Goal: Information Seeking & Learning: Learn about a topic

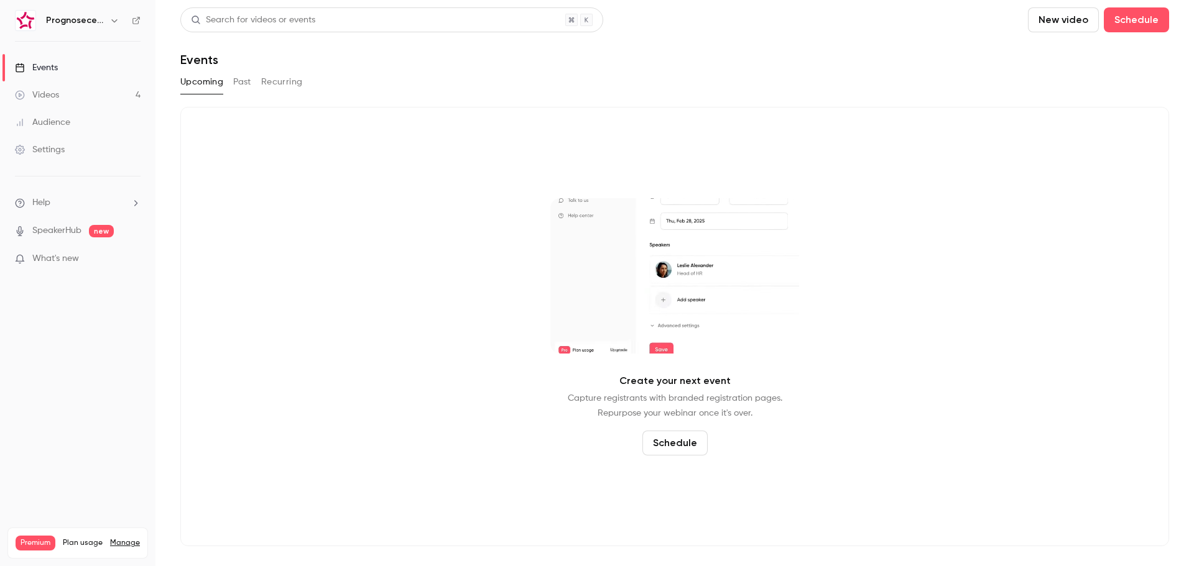
click at [106, 25] on div "Prognosecenteret | Powered by Hubexo" at bounding box center [84, 20] width 76 height 15
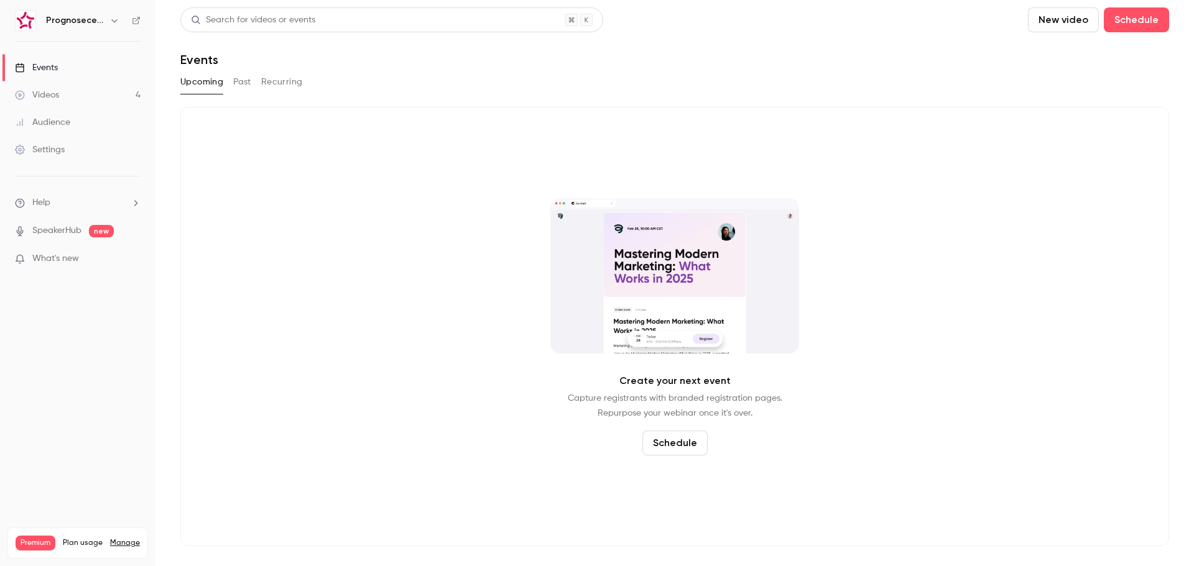
click at [106, 25] on div "Prognosecenteret | Powered by Hubexo" at bounding box center [84, 20] width 76 height 15
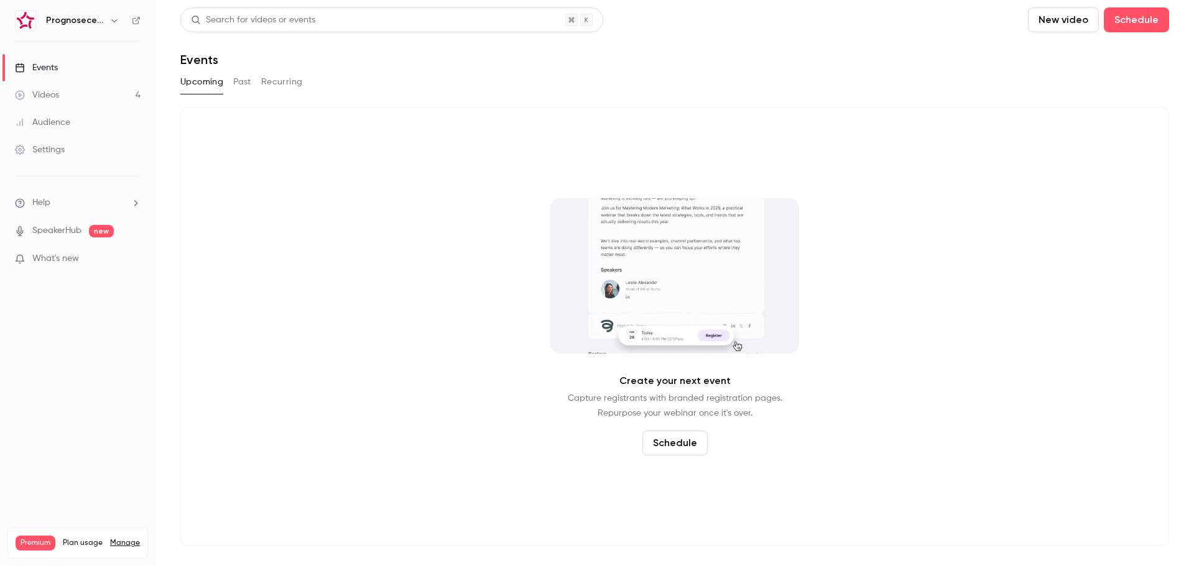
click at [112, 14] on button "button" at bounding box center [114, 20] width 15 height 15
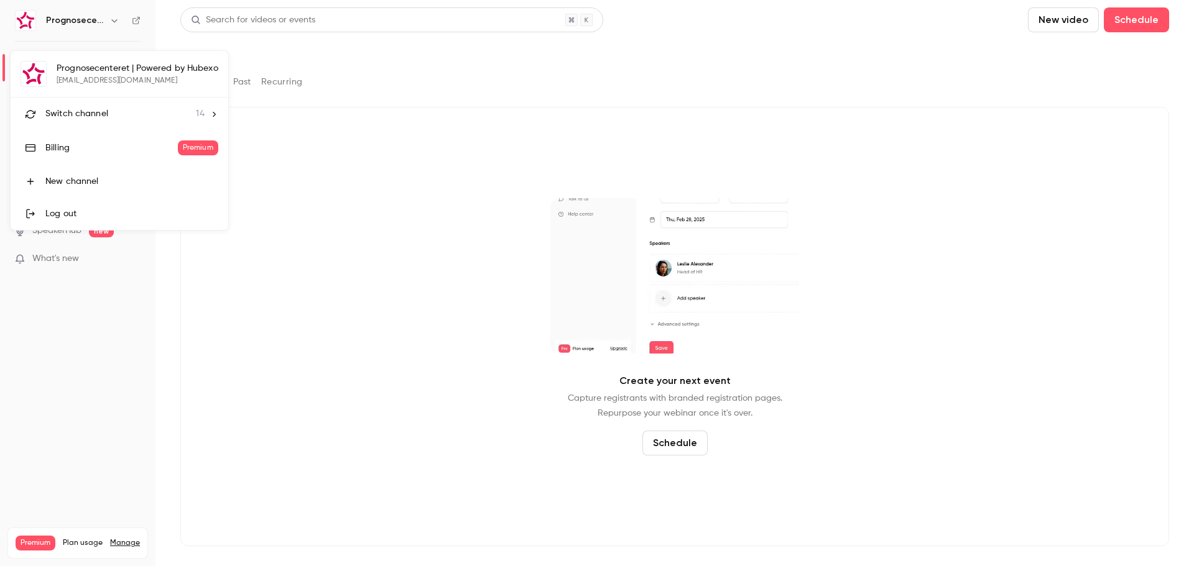
click at [86, 117] on span "Switch channel" at bounding box center [76, 114] width 63 height 13
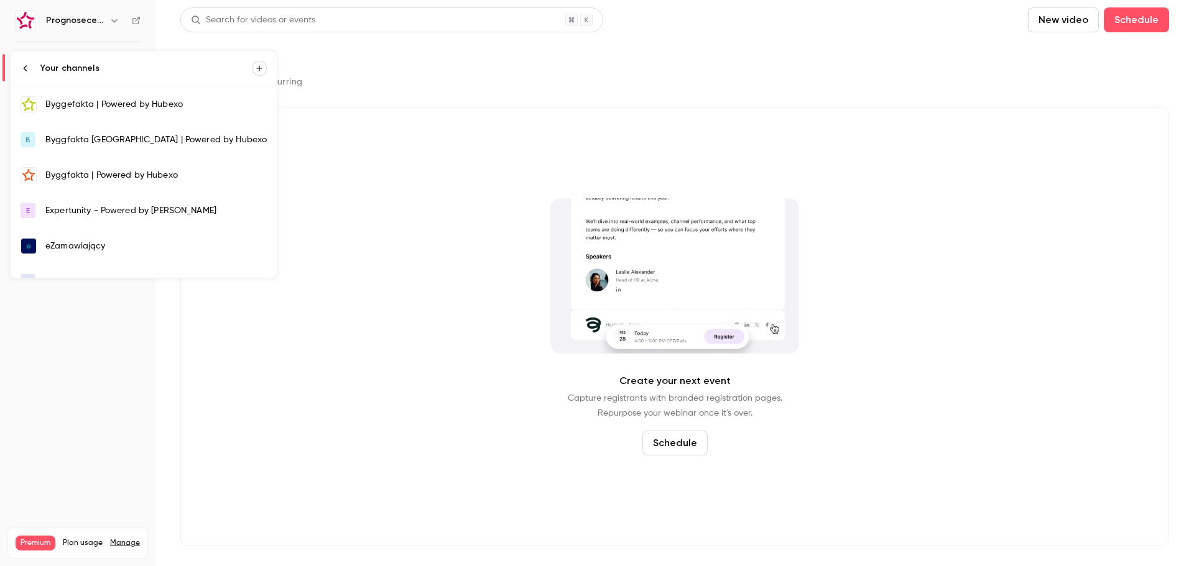
click at [126, 101] on div "Byggefakta | Powered by Hubexo" at bounding box center [155, 104] width 221 height 12
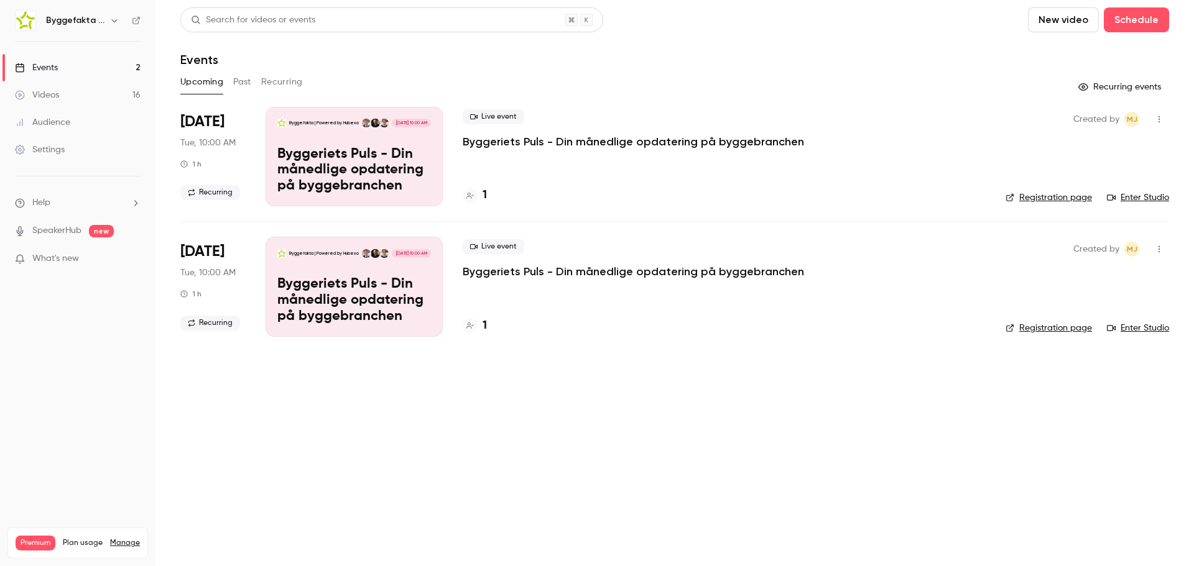
click at [235, 86] on button "Past" at bounding box center [242, 82] width 18 height 20
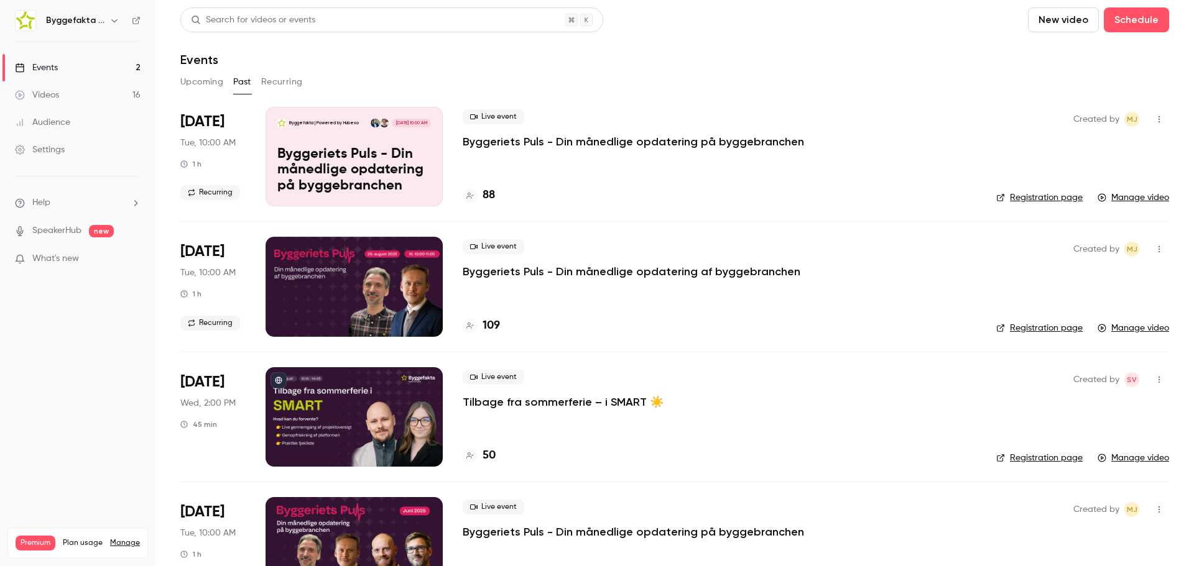
click at [605, 146] on p "Byggeriets Puls - Din månedlige opdatering på byggebranchen" at bounding box center [632, 141] width 341 height 15
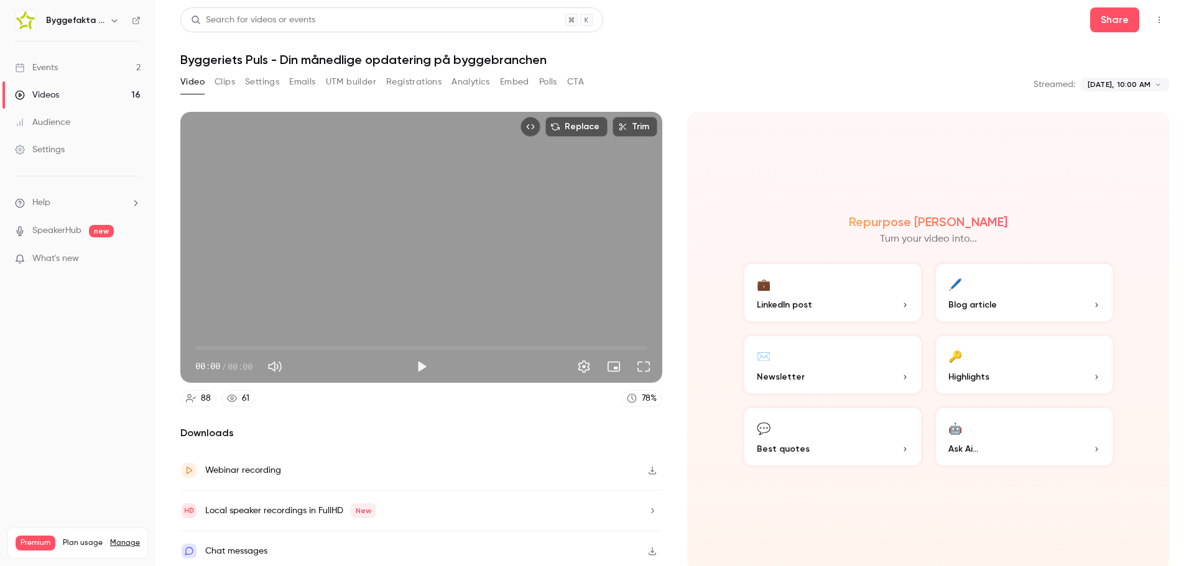
click at [306, 73] on button "Emails" at bounding box center [302, 82] width 26 height 20
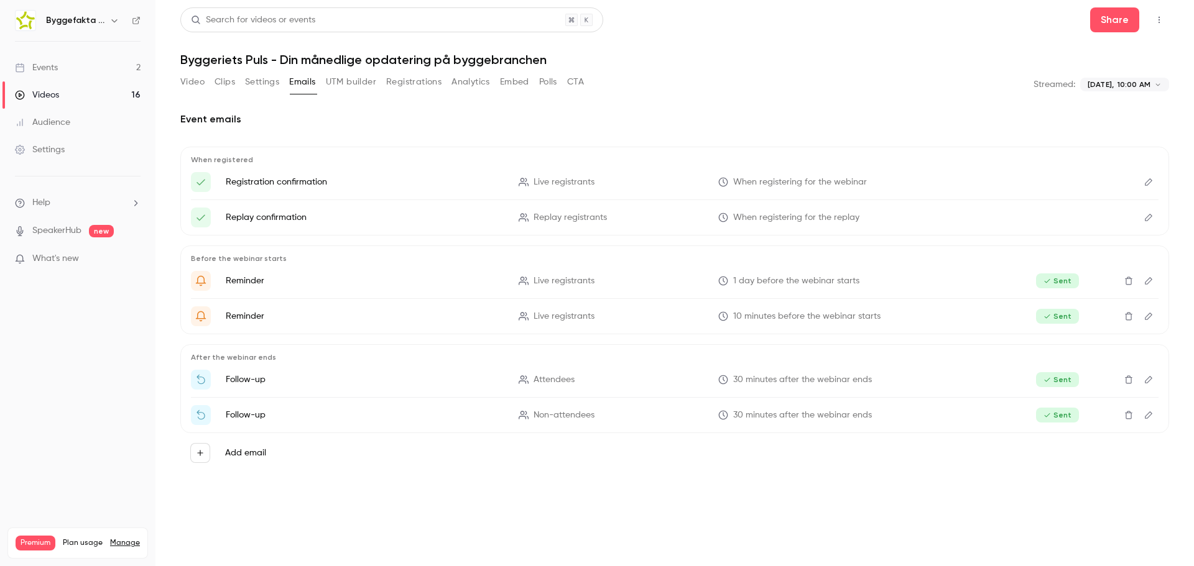
click at [1148, 383] on icon "Edit" at bounding box center [1148, 379] width 10 height 9
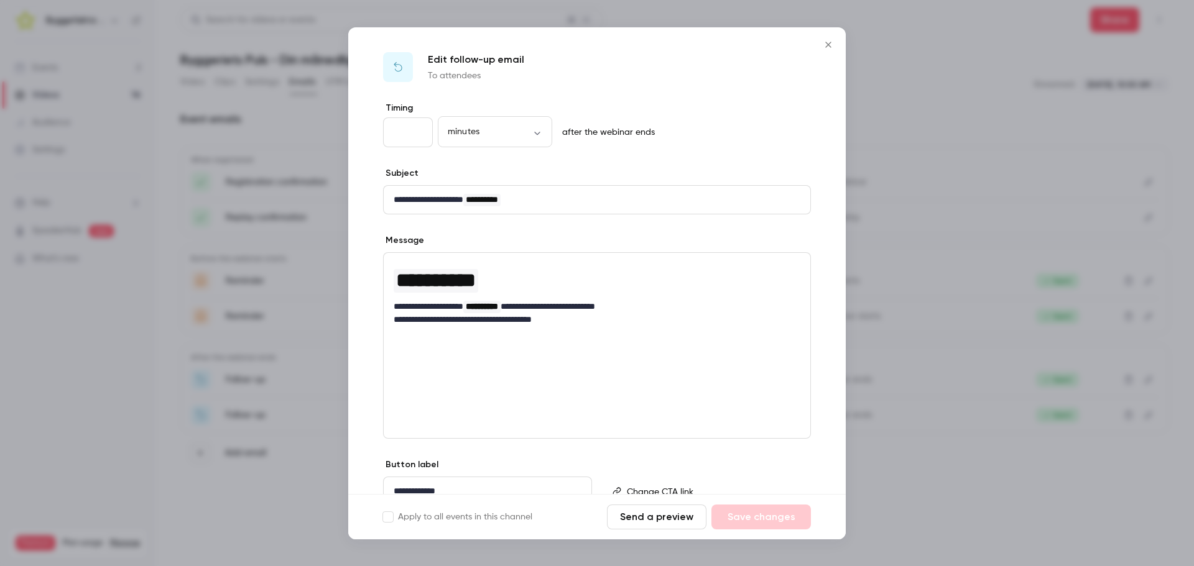
click at [829, 40] on icon "Close" at bounding box center [828, 45] width 15 height 10
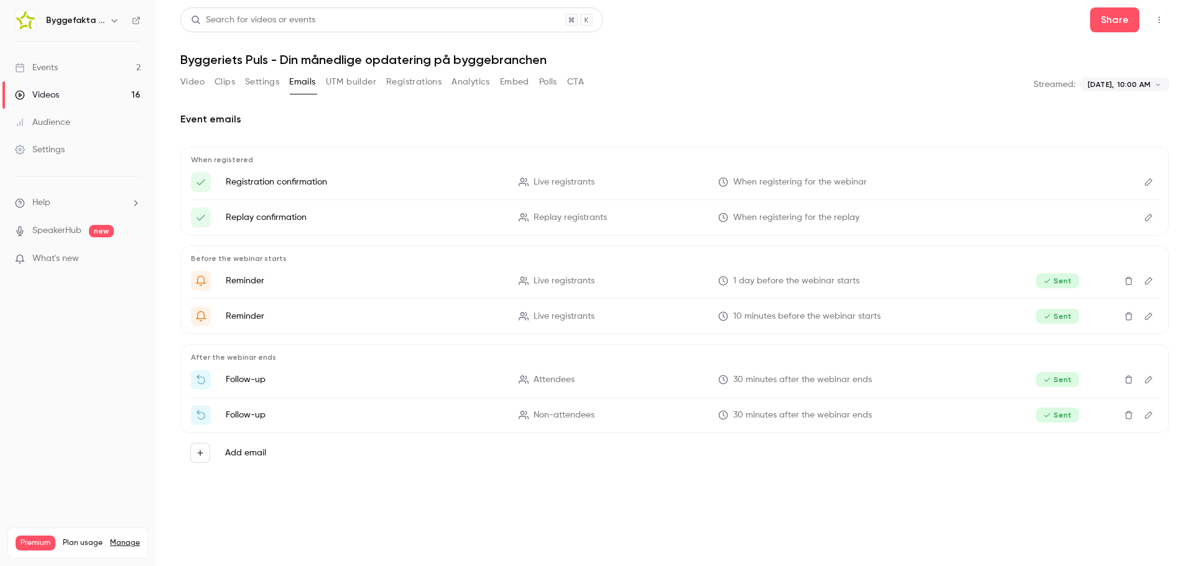
click at [1151, 414] on icon "Edit" at bounding box center [1147, 415] width 7 height 7
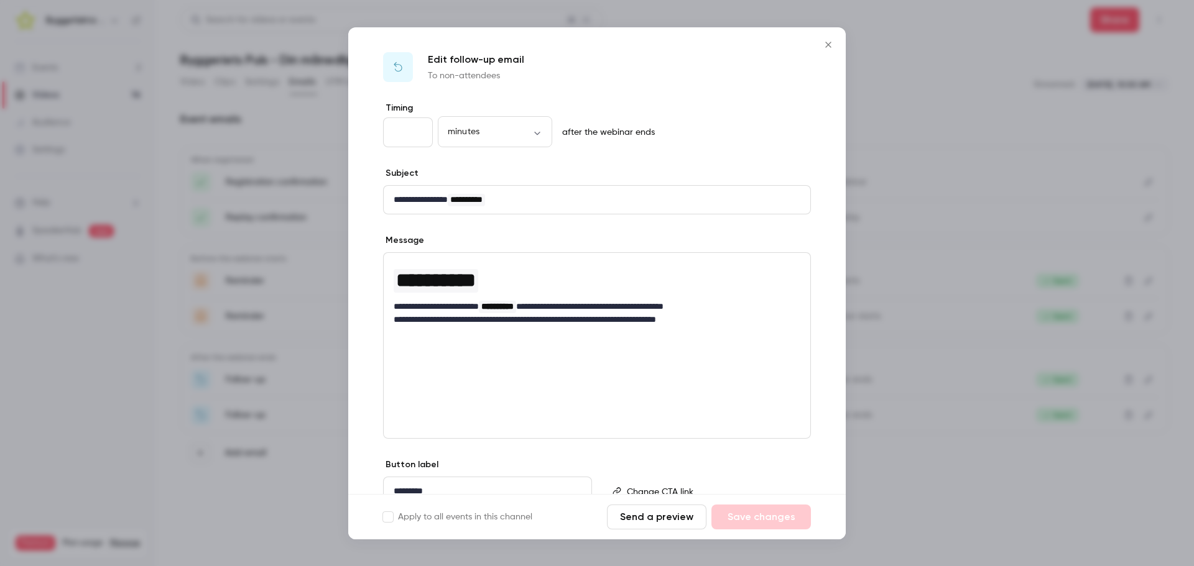
click at [822, 46] on icon "Close" at bounding box center [828, 45] width 15 height 10
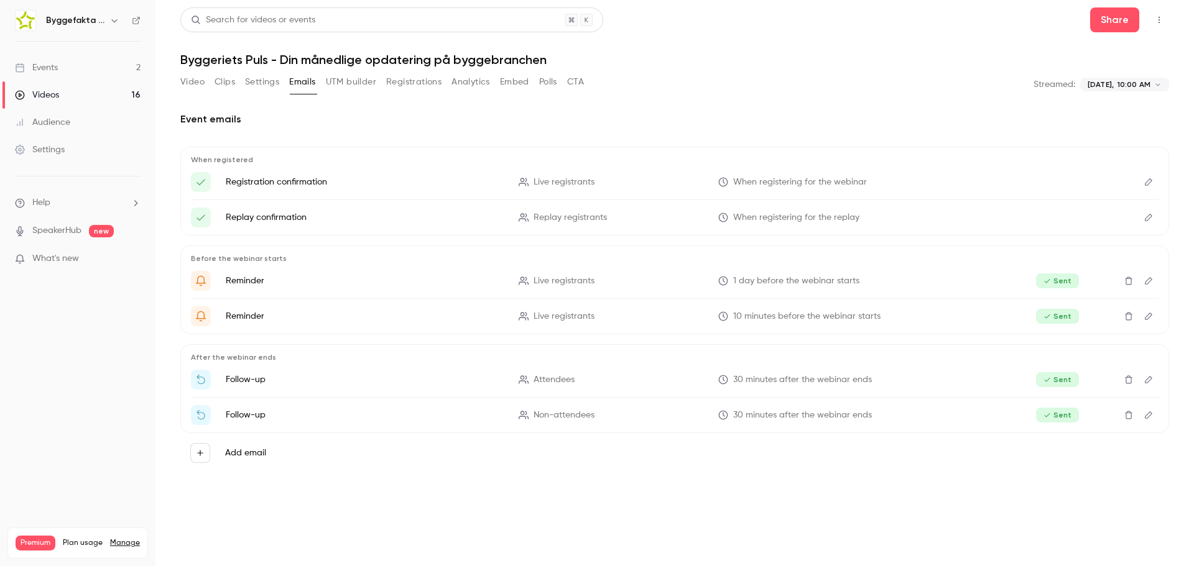
click at [585, 492] on div "Event emails When registered Registration confirmation Live registrants When re…" at bounding box center [674, 297] width 988 height 401
click at [188, 78] on button "Video" at bounding box center [192, 82] width 24 height 20
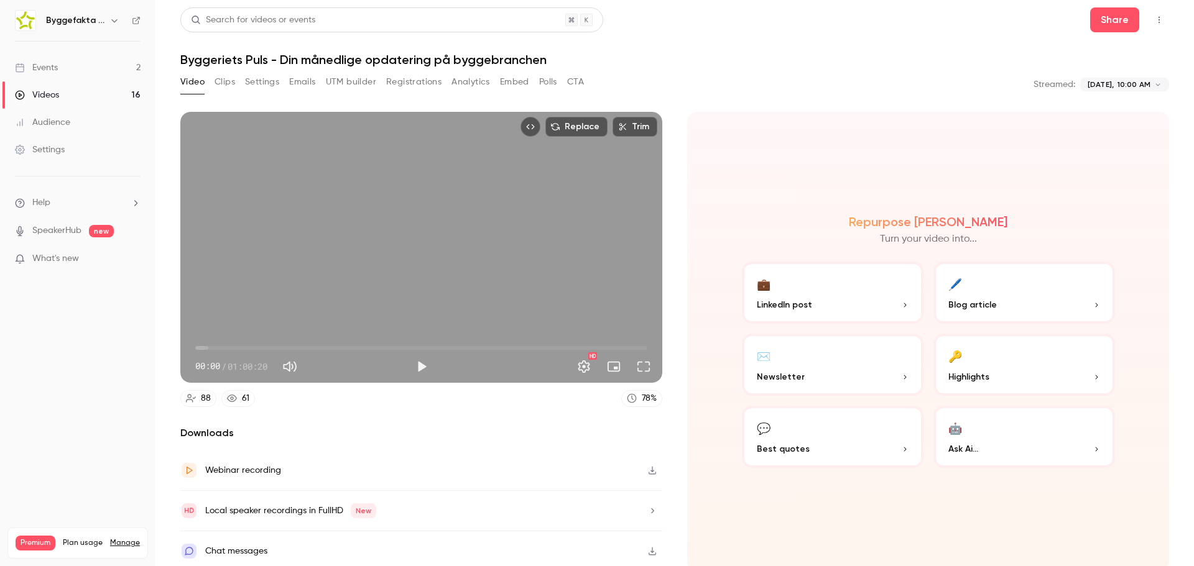
click at [108, 23] on button "button" at bounding box center [114, 20] width 15 height 15
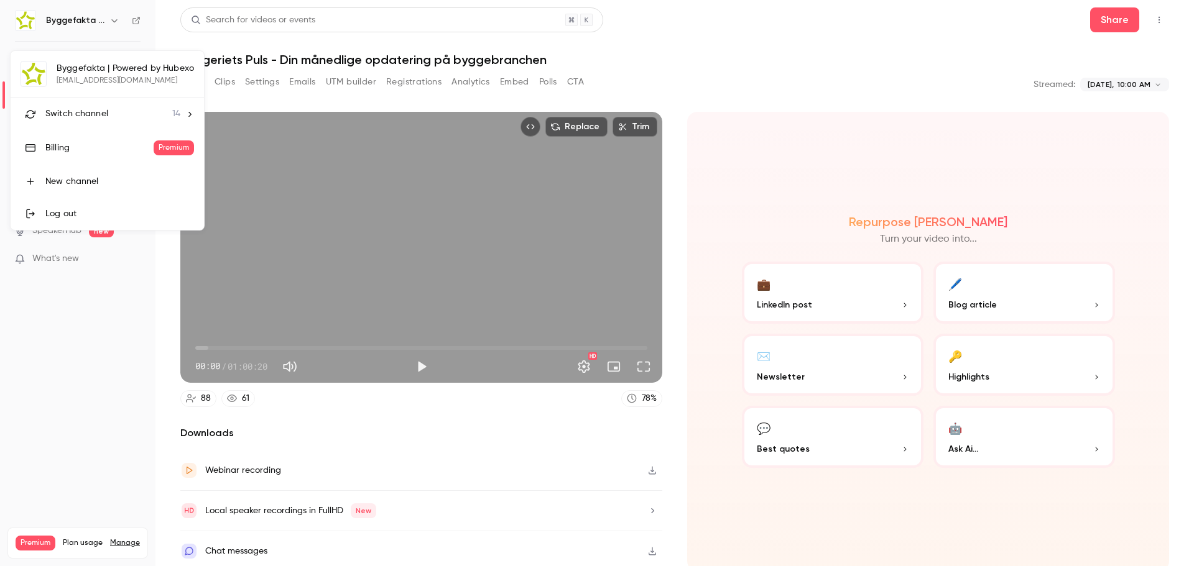
drag, startPoint x: 875, startPoint y: 47, endPoint x: 1019, endPoint y: 16, distance: 146.9
click at [878, 46] on div at bounding box center [597, 283] width 1194 height 566
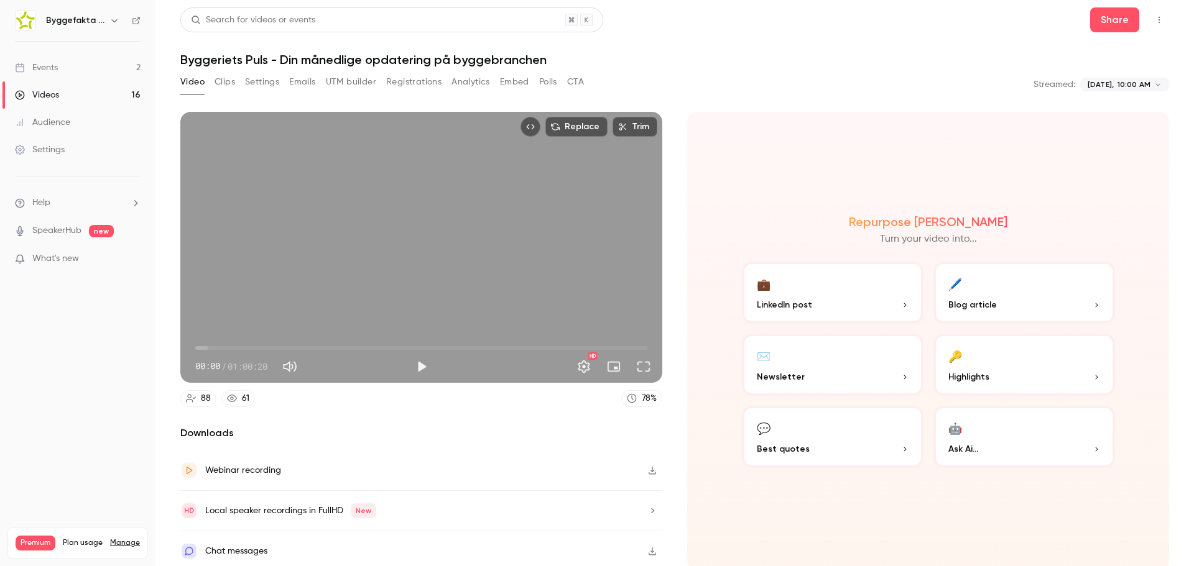
click at [1154, 21] on icon "Top Bar Actions" at bounding box center [1159, 20] width 10 height 9
click at [773, 57] on div at bounding box center [597, 283] width 1194 height 566
click at [132, 18] on icon at bounding box center [136, 20] width 9 height 9
